Goal: Information Seeking & Learning: Learn about a topic

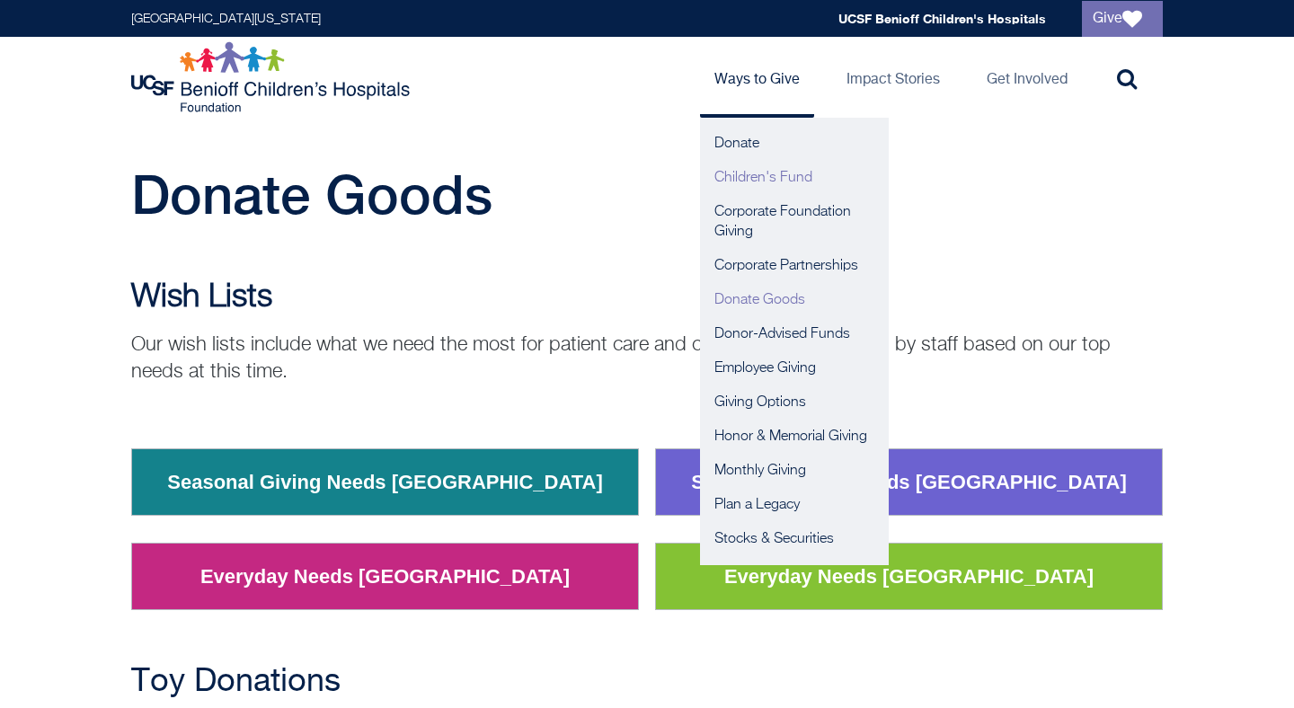
click at [762, 180] on link "Children's Fund" at bounding box center [794, 178] width 189 height 34
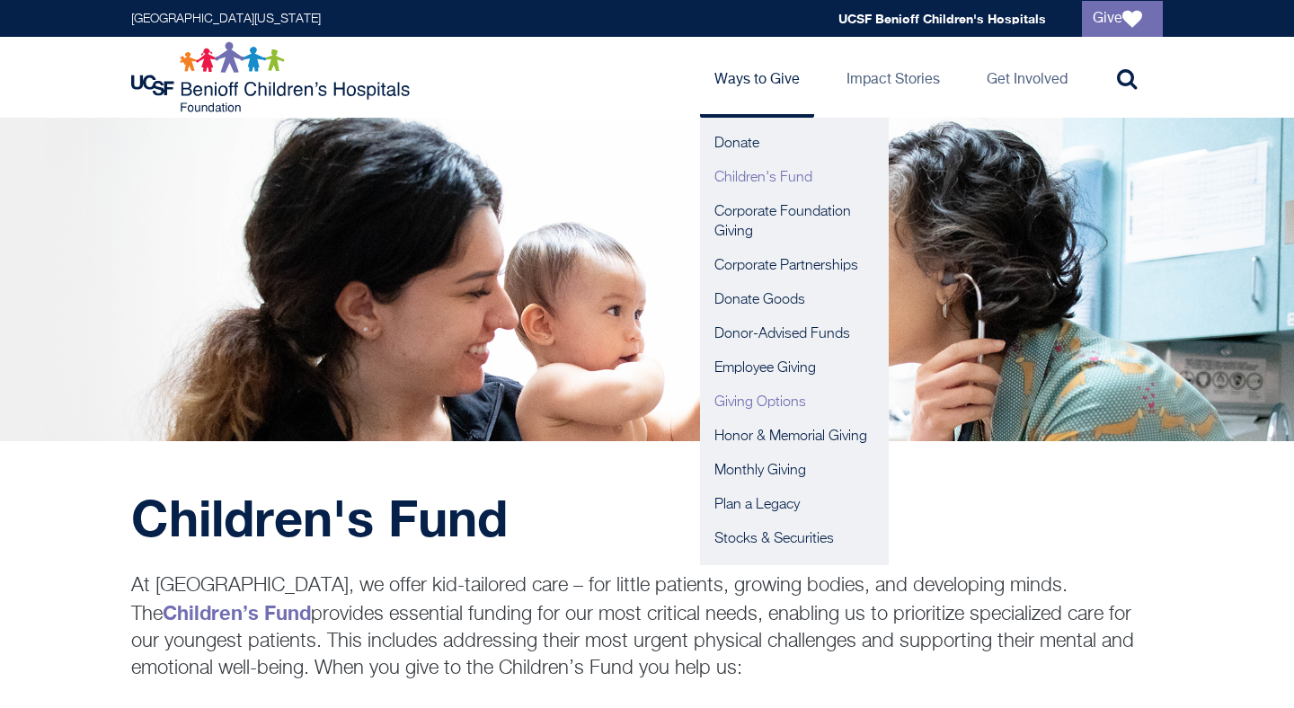
click at [763, 403] on link "Giving Options" at bounding box center [794, 403] width 189 height 34
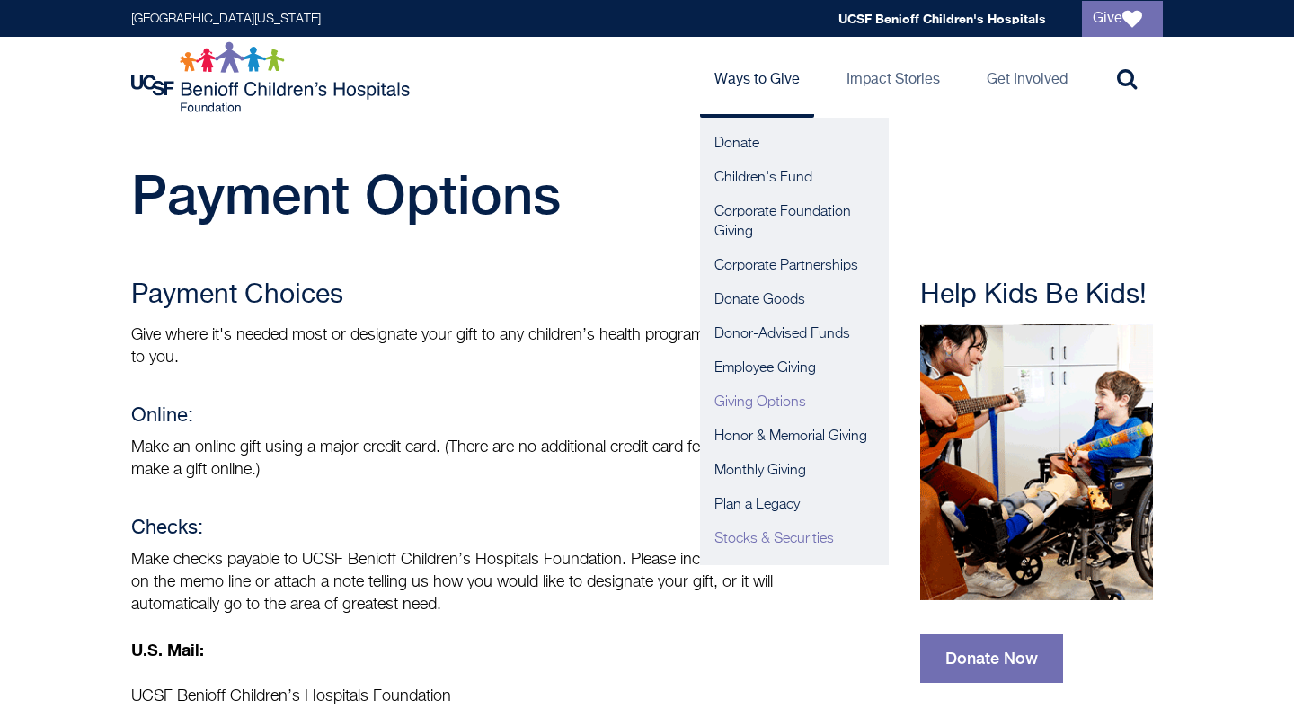
click at [774, 535] on link "Stocks & Securities" at bounding box center [794, 539] width 189 height 34
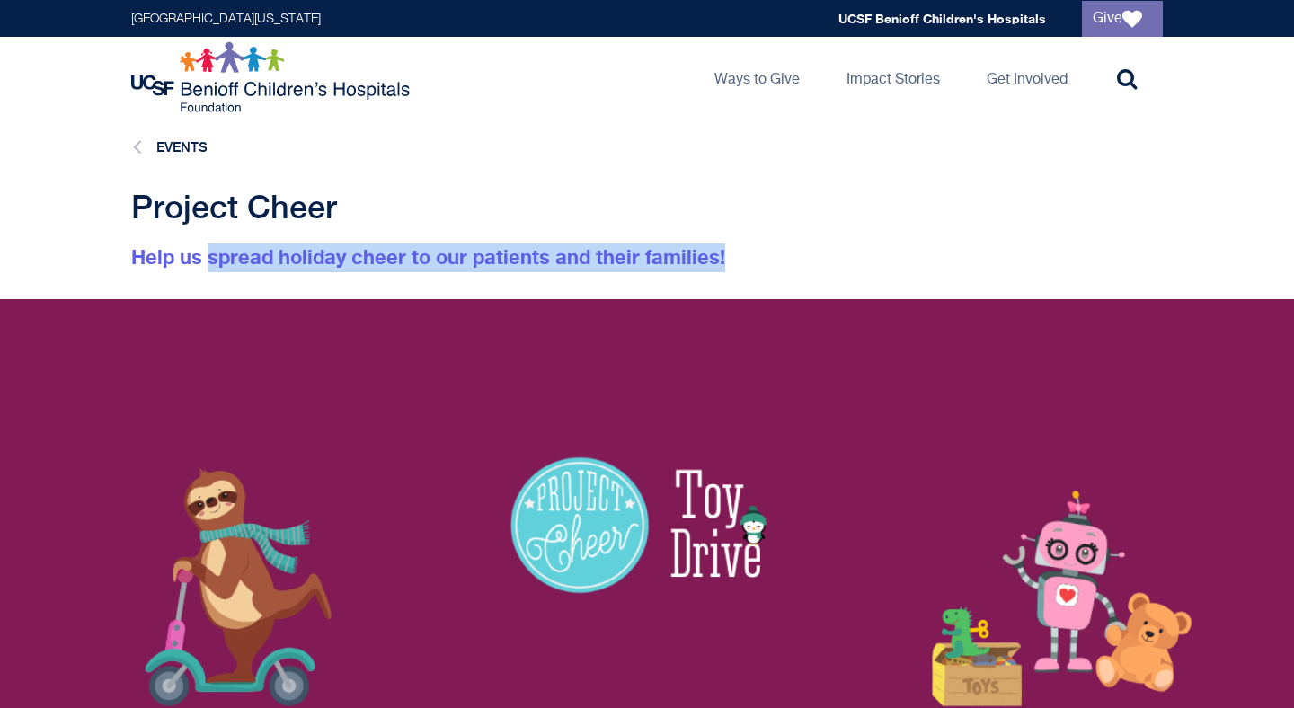
drag, startPoint x: 210, startPoint y: 253, endPoint x: 745, endPoint y: 263, distance: 534.9
click at [745, 263] on p "Help us spread holiday cheer to our patients and their families!" at bounding box center [477, 258] width 692 height 29
copy font "spread holiday cheer to our patients and their families!"
